Goal: Task Accomplishment & Management: Complete application form

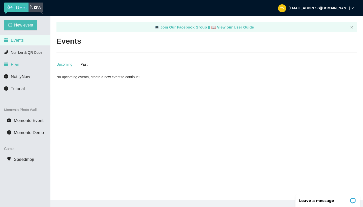
click at [14, 65] on span "Plan" at bounding box center [15, 64] width 9 height 5
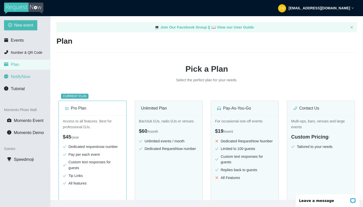
click at [25, 76] on span "NotifyNow" at bounding box center [20, 76] width 19 height 5
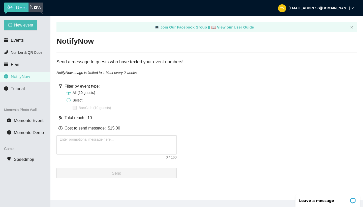
click at [68, 99] on input "Select:" at bounding box center [69, 100] width 4 height 4
radio input "true"
radio input "false"
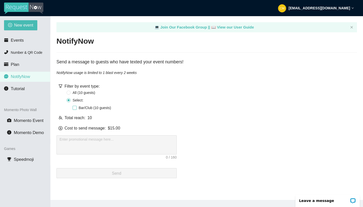
click at [76, 108] on input "Bar/Club (10 guests)" at bounding box center [75, 108] width 4 height 4
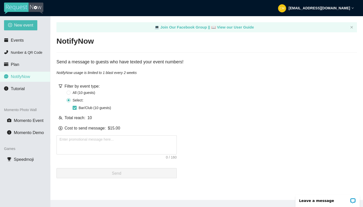
click at [76, 108] on input "Bar/Club (10 guests)" at bounding box center [75, 108] width 4 height 4
checkbox input "false"
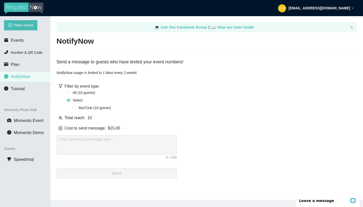
click at [68, 102] on span at bounding box center [69, 100] width 4 height 4
click at [68, 102] on input "Select:" at bounding box center [69, 100] width 4 height 4
click at [69, 99] on input "Select:" at bounding box center [69, 100] width 4 height 4
click at [69, 91] on input "All ( 10 guest s )" at bounding box center [69, 92] width 4 height 4
radio input "true"
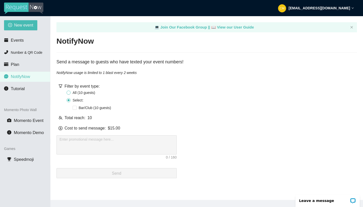
radio input "false"
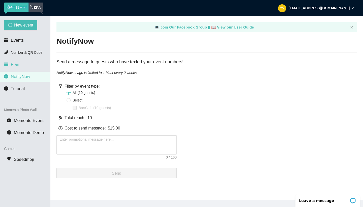
click at [13, 64] on span "Plan" at bounding box center [15, 64] width 9 height 5
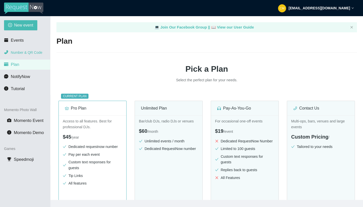
click at [14, 51] on span "Number & QR Code" at bounding box center [26, 52] width 31 height 4
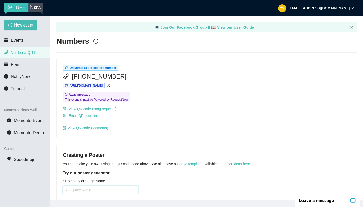
click at [90, 188] on input "Company or Stage Name" at bounding box center [101, 189] width 76 height 8
type input "Universal Expression"
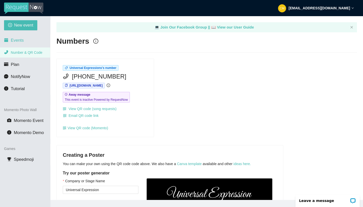
click at [16, 39] on span "Events" at bounding box center [17, 40] width 13 height 5
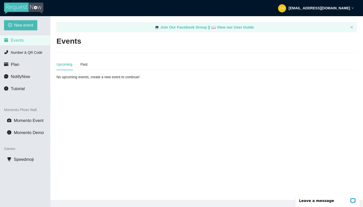
click at [61, 66] on div "Upcoming" at bounding box center [64, 64] width 16 height 6
click at [29, 22] on span "New event" at bounding box center [23, 25] width 19 height 6
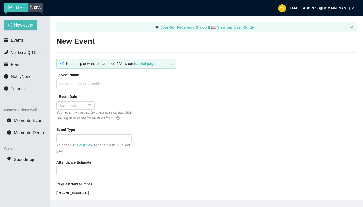
type textarea "[URL][DOMAIN_NAME]"
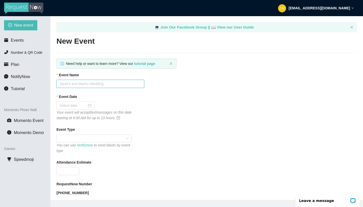
click at [106, 82] on input "Event Name" at bounding box center [100, 84] width 88 height 8
type input "R"
type input "[PERSON_NAME] & [PERSON_NAME] Wedding"
click at [86, 105] on div at bounding box center [75, 106] width 32 height 6
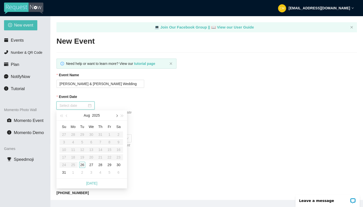
click at [116, 115] on span "button" at bounding box center [116, 115] width 3 height 3
type input "[DATE]"
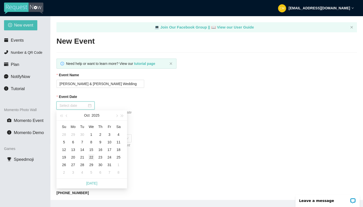
type input "[DATE]"
click at [118, 149] on div "18" at bounding box center [118, 149] width 6 height 6
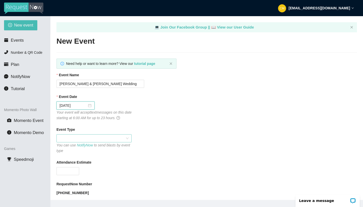
click at [127, 137] on span at bounding box center [93, 138] width 69 height 8
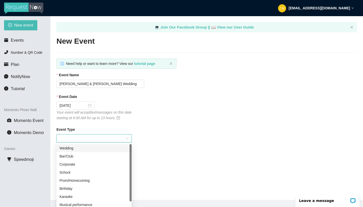
click at [91, 149] on div "Wedding" at bounding box center [93, 148] width 69 height 6
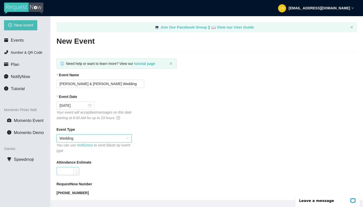
type input "1"
click at [76, 170] on icon "up" at bounding box center [77, 170] width 2 height 2
type input "300"
click at [119, 169] on div "300" at bounding box center [100, 171] width 88 height 8
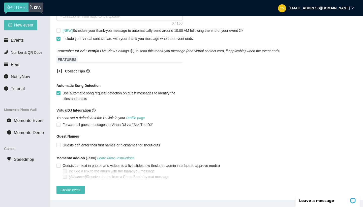
scroll to position [254, 0]
click at [60, 142] on span "Guests can enter their first names or nicknames for shout-outs" at bounding box center [111, 145] width 102 height 6
click at [60, 143] on input "Guests can enter their first names or nicknames for shout-outs" at bounding box center [58, 145] width 4 height 4
checkbox input "true"
click at [56, 159] on main "💻 Join Our Facebook Group || 📖 View our User Guide New Event Need help or want …" at bounding box center [206, 107] width 312 height 183
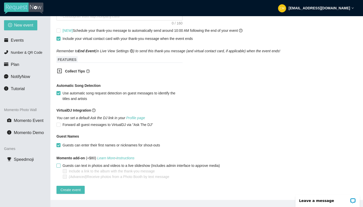
click at [61, 163] on span "Guests can text in photos and videos to a live slideshow (Includes admin interf…" at bounding box center [140, 166] width 161 height 6
click at [60, 163] on input "Guests can text in photos and videos to a live slideshow (Includes admin interf…" at bounding box center [58, 165] width 4 height 4
checkbox input "true"
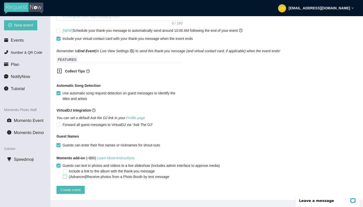
click at [65, 174] on input "(Advanced) Receive photos from a Photo Booth by text message" at bounding box center [65, 176] width 4 height 4
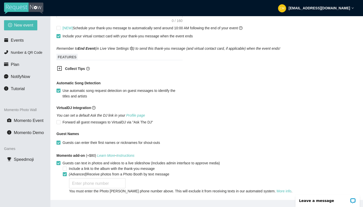
scroll to position [276, 0]
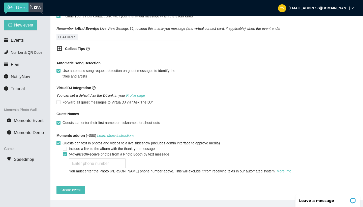
click at [65, 152] on input "(Advanced) Receive photos from a Photo Booth by text message" at bounding box center [65, 154] width 4 height 4
checkbox input "false"
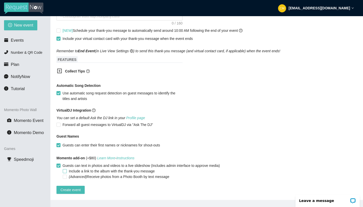
click at [65, 169] on input "Include a link to the album with the thank-you message" at bounding box center [65, 171] width 4 height 4
checkbox input "true"
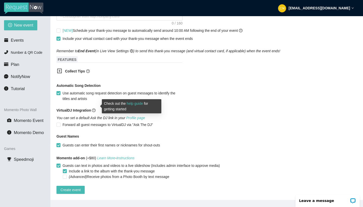
click at [94, 109] on icon "question-circle" at bounding box center [93, 110] width 1 height 2
click at [137, 103] on link "help guide" at bounding box center [135, 103] width 16 height 4
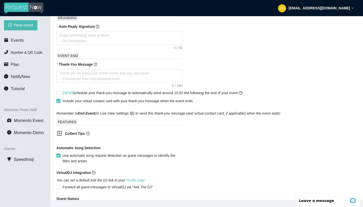
scroll to position [187, 0]
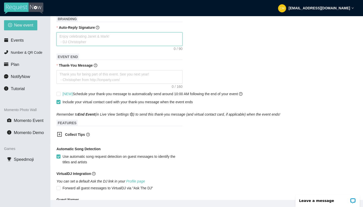
click at [125, 37] on textarea "Auto-Reply Signature" at bounding box center [119, 39] width 126 height 14
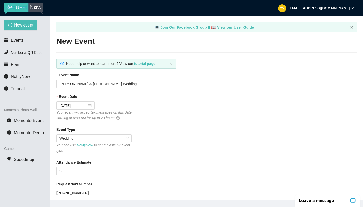
scroll to position [154, 0]
